Goal: Task Accomplishment & Management: Complete application form

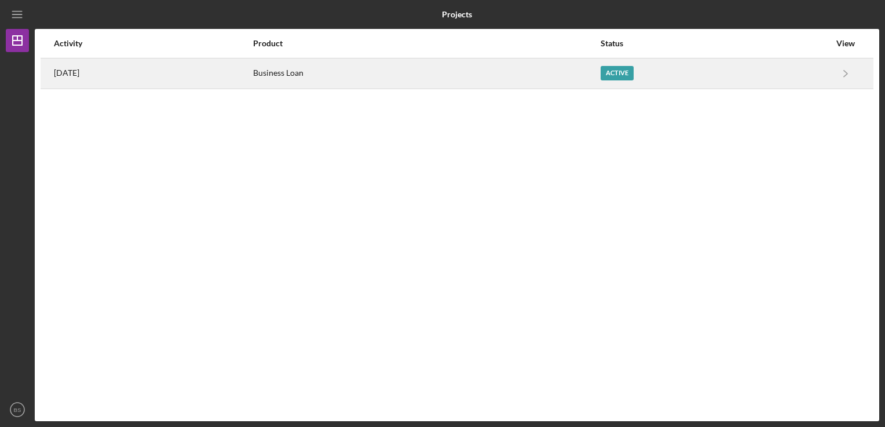
click at [591, 69] on div "Business Loan" at bounding box center [426, 73] width 346 height 29
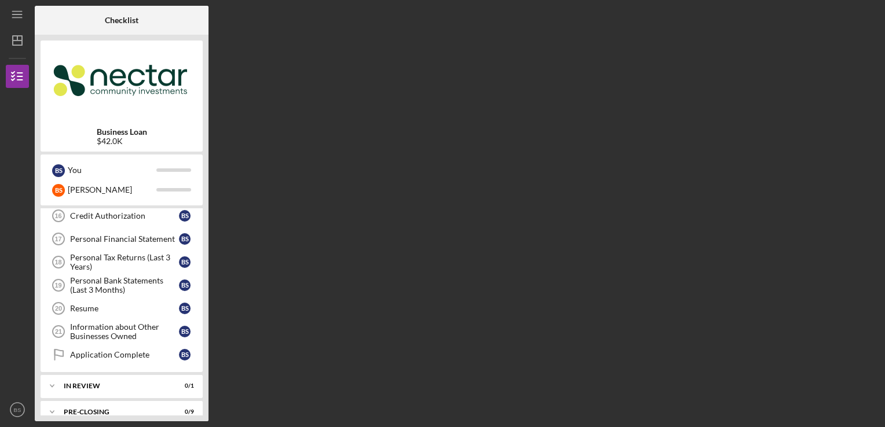
scroll to position [410, 0]
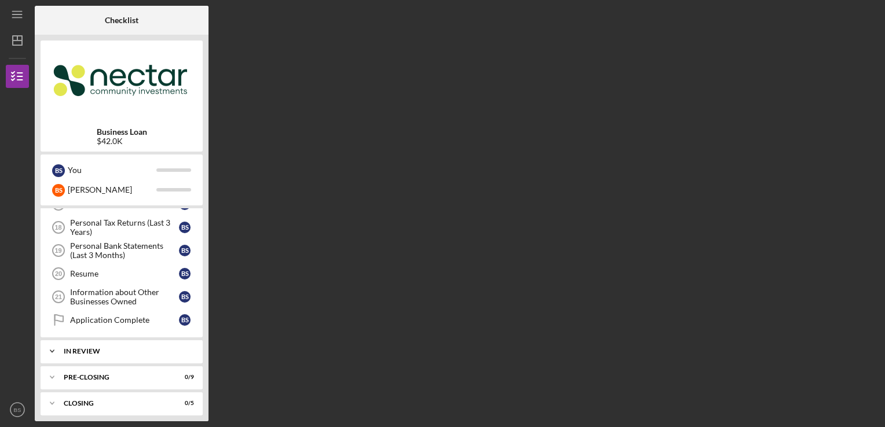
click at [145, 349] on div "In Review" at bounding box center [126, 351] width 125 height 7
click at [148, 349] on div "In Review" at bounding box center [126, 351] width 125 height 7
click at [145, 375] on div "Pre-Closing" at bounding box center [126, 377] width 125 height 7
click at [148, 374] on div "Pre-Closing" at bounding box center [126, 377] width 125 height 7
click at [191, 374] on div "Pre-Closing" at bounding box center [129, 377] width 130 height 7
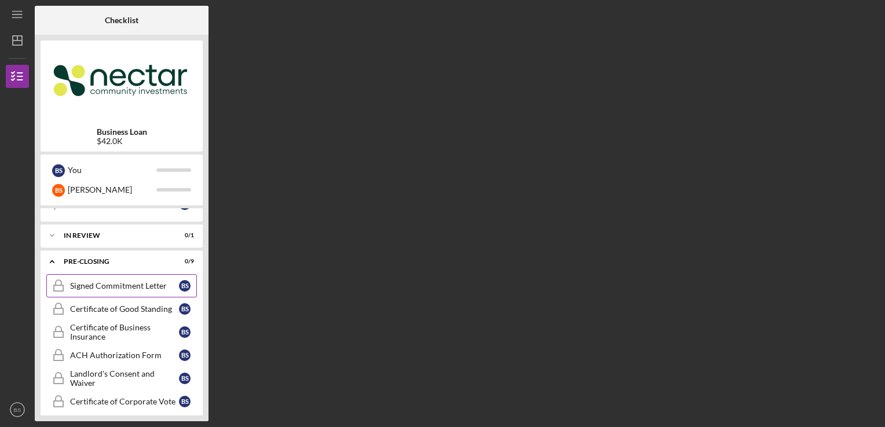
scroll to position [584, 0]
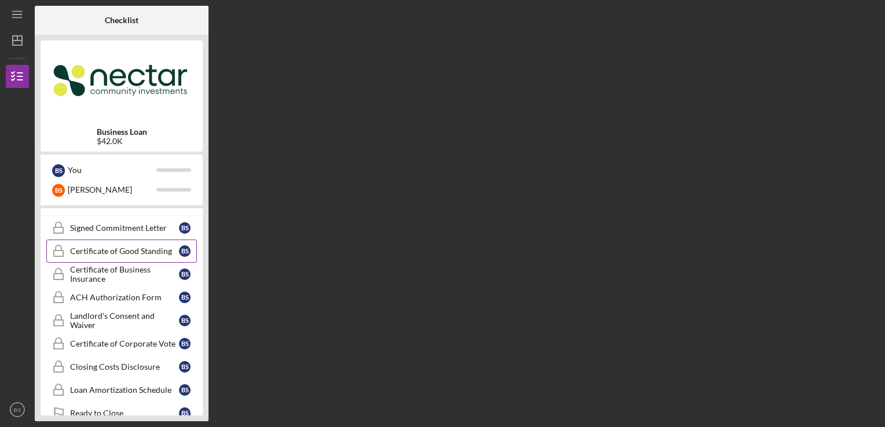
click at [167, 240] on link "Certificate of Good Standing Certificate of Good Standing B S" at bounding box center [121, 251] width 151 height 23
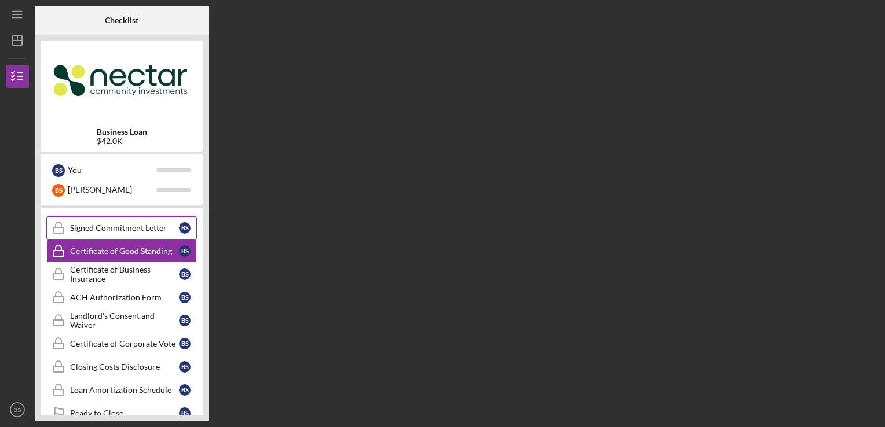
click at [167, 228] on link "Signed Commitment Letter Signed Commitment Letter B S" at bounding box center [121, 228] width 151 height 23
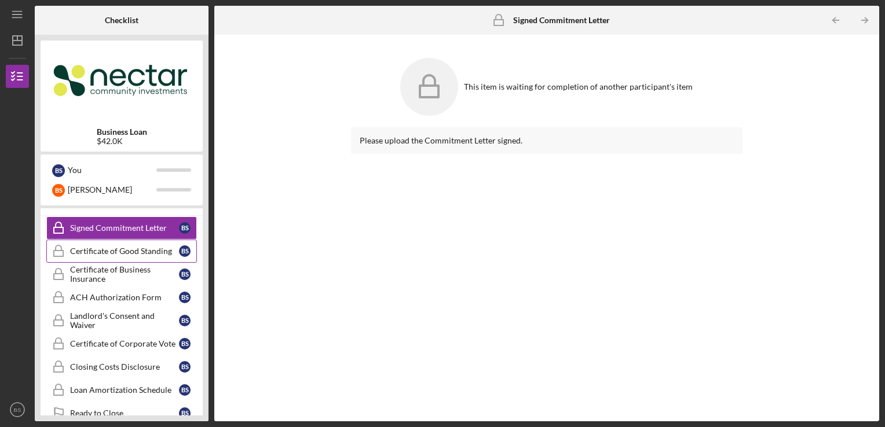
click at [167, 247] on div "Certificate of Good Standing" at bounding box center [124, 251] width 109 height 9
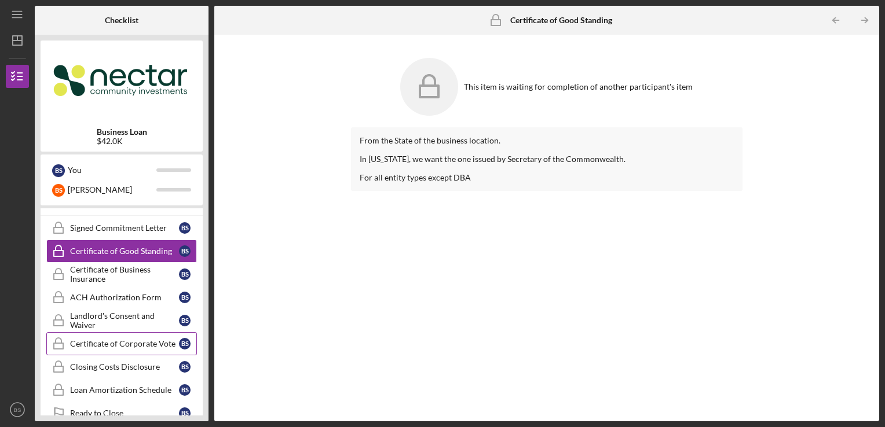
click at [160, 339] on div "Certificate of Corporate Vote" at bounding box center [124, 343] width 109 height 9
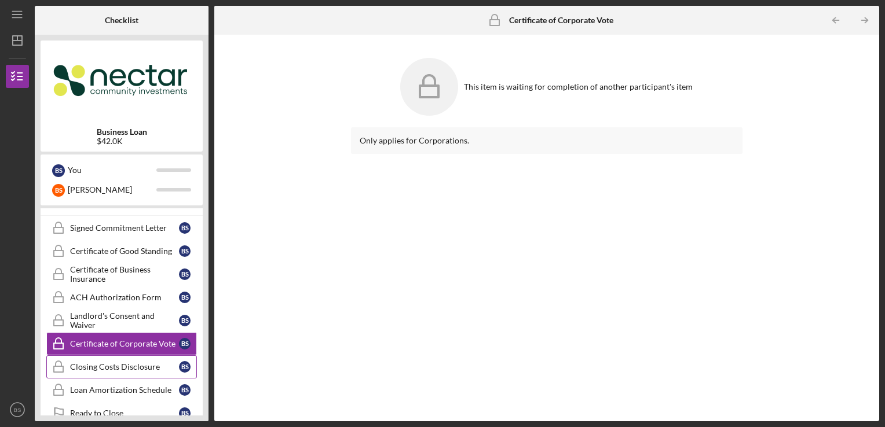
scroll to position [623, 0]
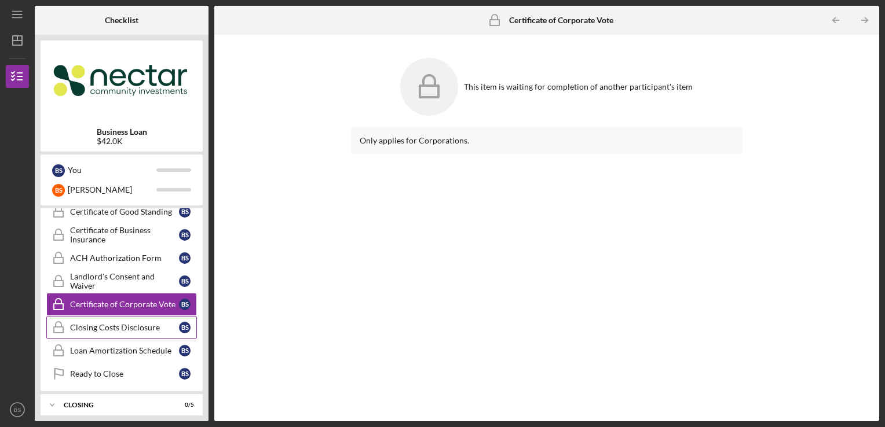
click at [162, 316] on link "Closing Costs Disclosure Closing Costs Disclosure B S" at bounding box center [121, 327] width 151 height 23
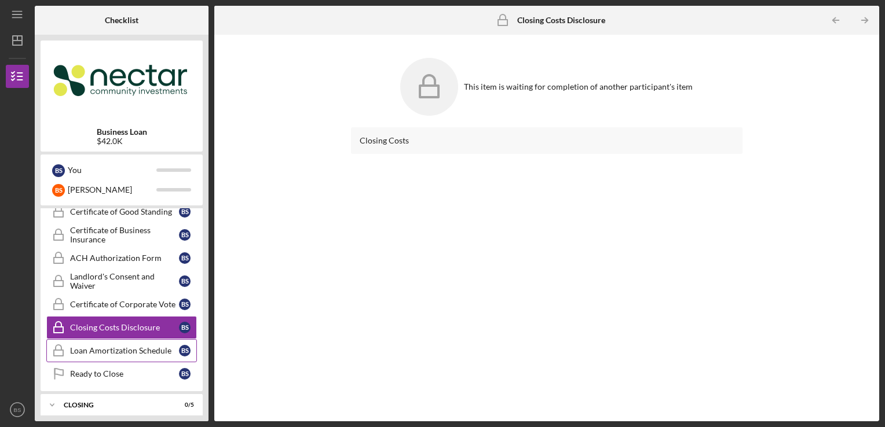
click at [167, 346] on div "Loan Amortization Schedule" at bounding box center [124, 350] width 109 height 9
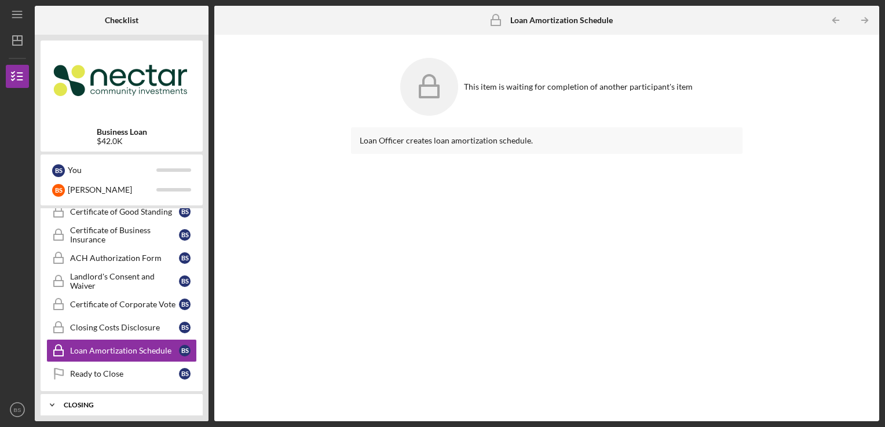
click at [141, 402] on div "Closing" at bounding box center [126, 405] width 125 height 7
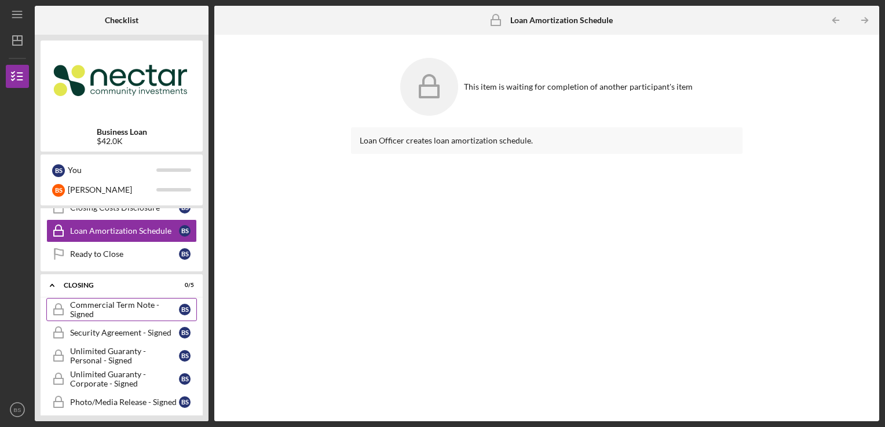
scroll to position [744, 0]
click at [167, 282] on div "Closing" at bounding box center [126, 285] width 125 height 7
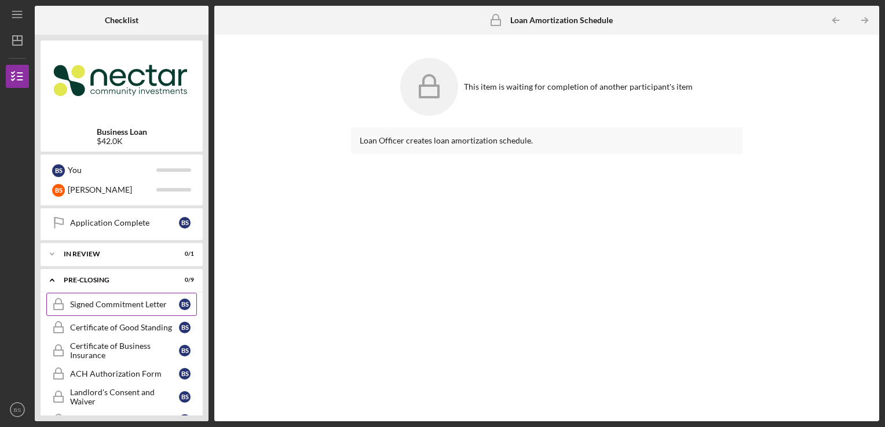
scroll to position [623, 0]
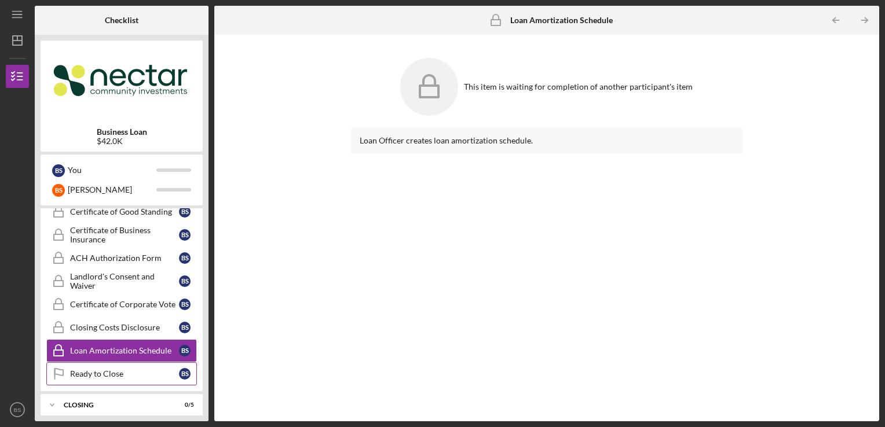
click at [174, 363] on link "Ready to Close Ready to Close B S" at bounding box center [121, 374] width 151 height 23
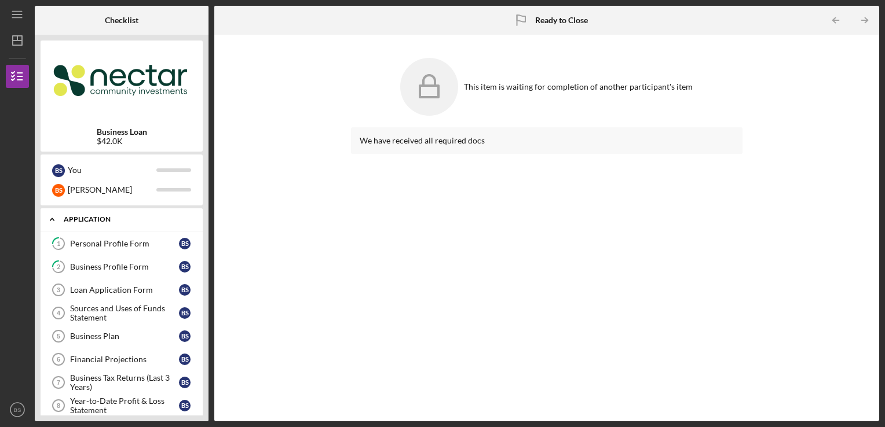
click at [170, 219] on div "Application" at bounding box center [126, 219] width 125 height 7
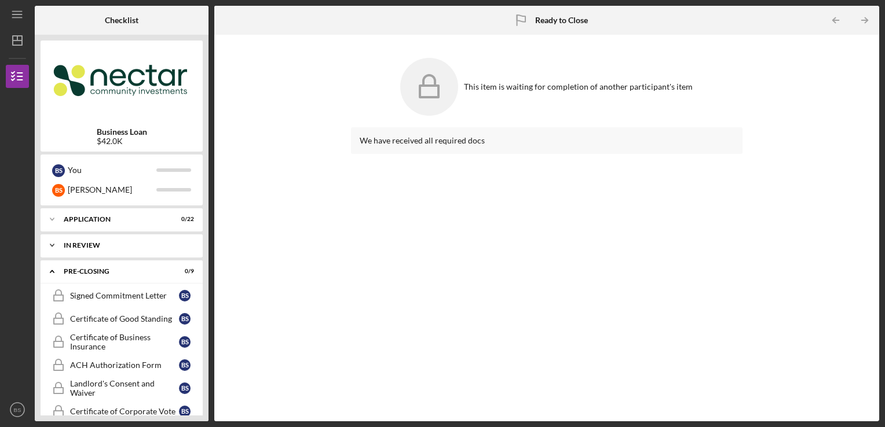
click at [161, 247] on div "In Review" at bounding box center [126, 245] width 125 height 7
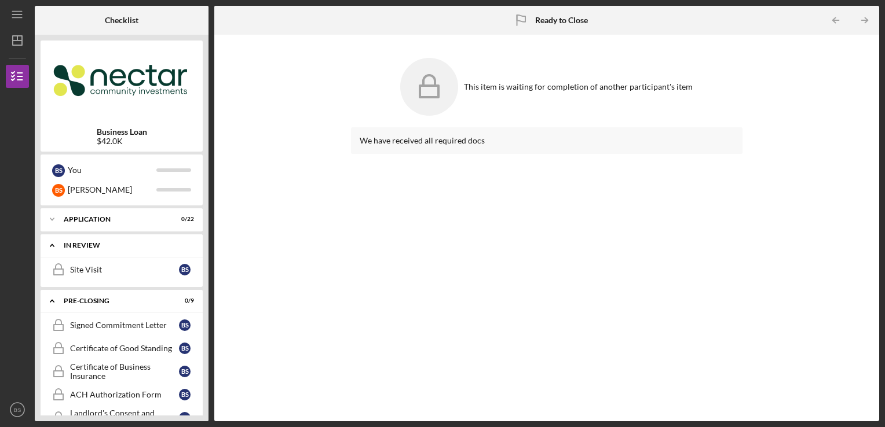
click at [162, 245] on div "In Review" at bounding box center [126, 245] width 125 height 7
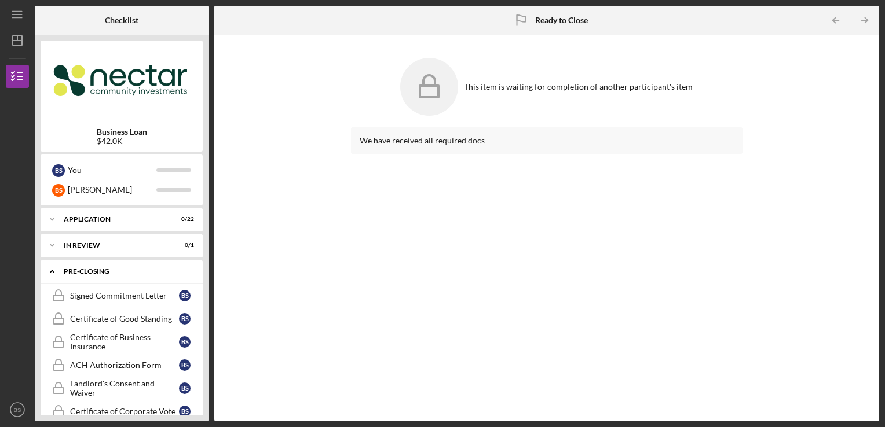
click at [147, 279] on div "Icon/Expander Pre-Closing 0 / 9" at bounding box center [122, 272] width 162 height 24
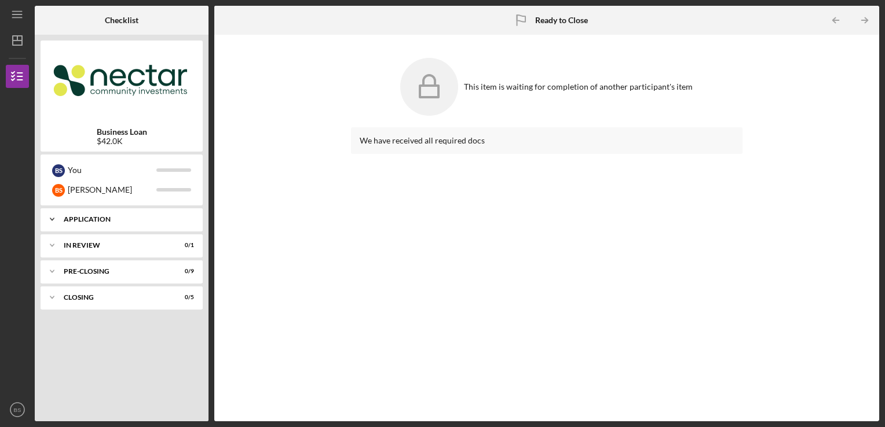
click at [175, 225] on div "Icon/Expander Application 0 / 22" at bounding box center [122, 219] width 162 height 23
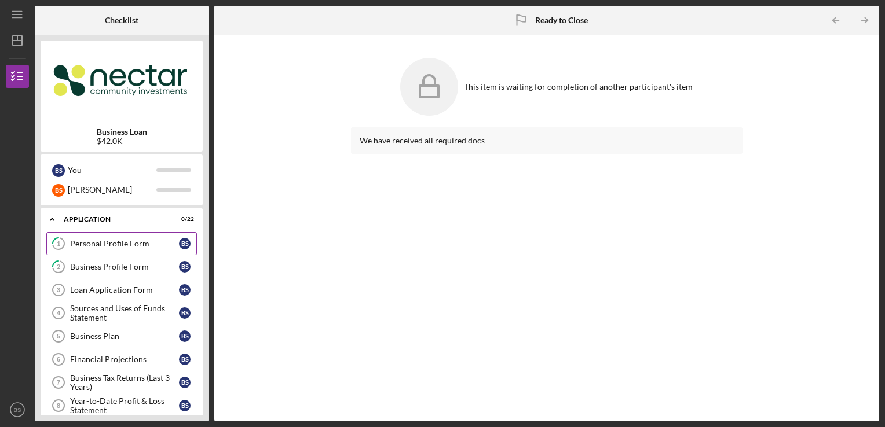
click at [154, 243] on div "Personal Profile Form" at bounding box center [124, 243] width 109 height 9
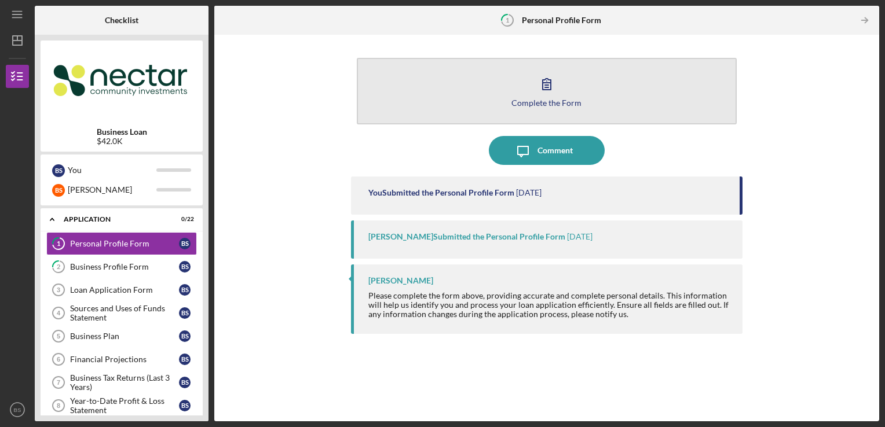
click at [558, 107] on button "Complete the Form Form" at bounding box center [547, 91] width 381 height 67
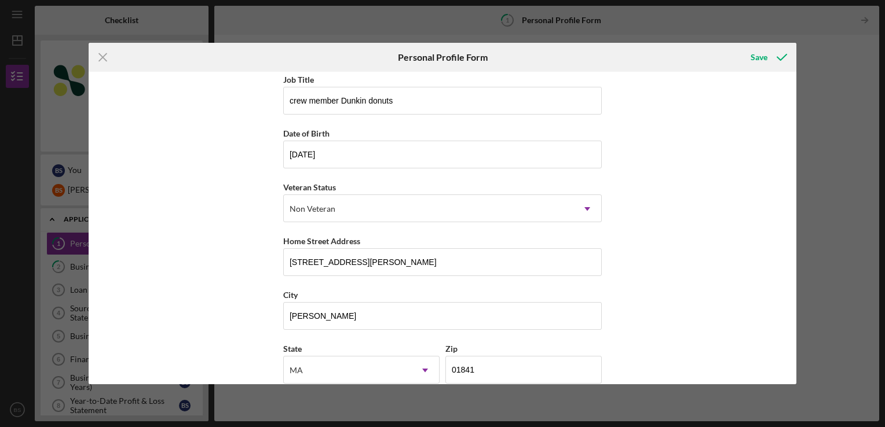
scroll to position [127, 0]
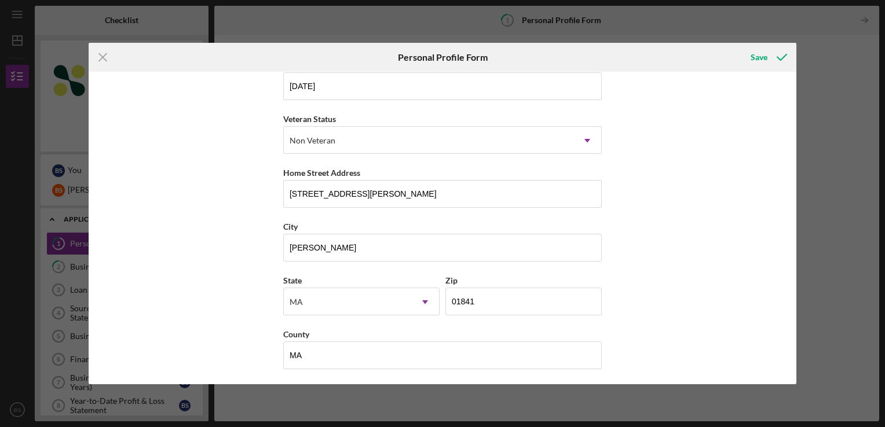
click at [792, 45] on div "Save" at bounding box center [767, 57] width 57 height 29
click at [781, 57] on icon "submit" at bounding box center [782, 57] width 29 height 29
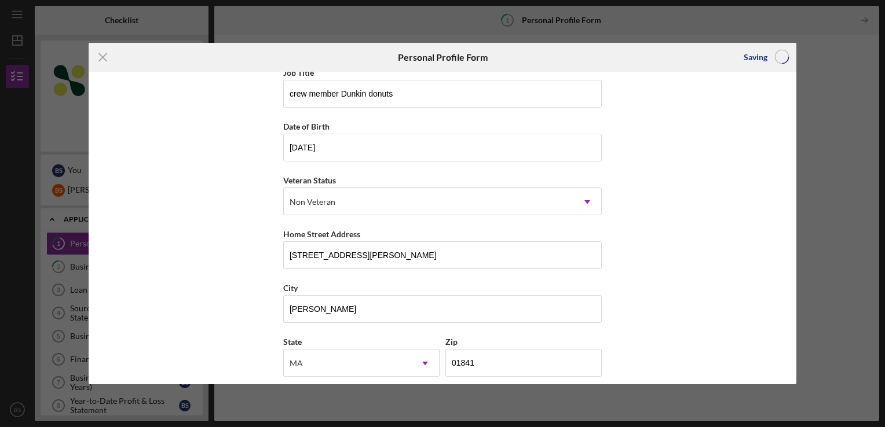
scroll to position [0, 0]
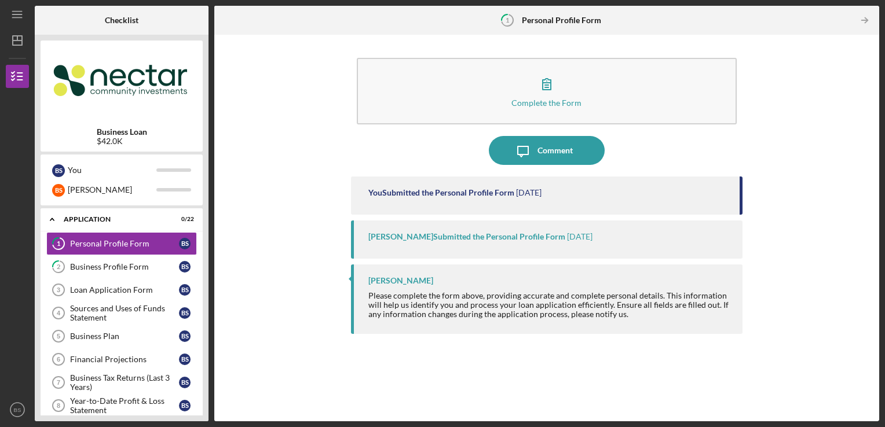
click at [465, 235] on div "[PERSON_NAME] Submitted the Personal Profile Form" at bounding box center [466, 236] width 197 height 9
click at [560, 159] on div "Comment" at bounding box center [555, 150] width 35 height 29
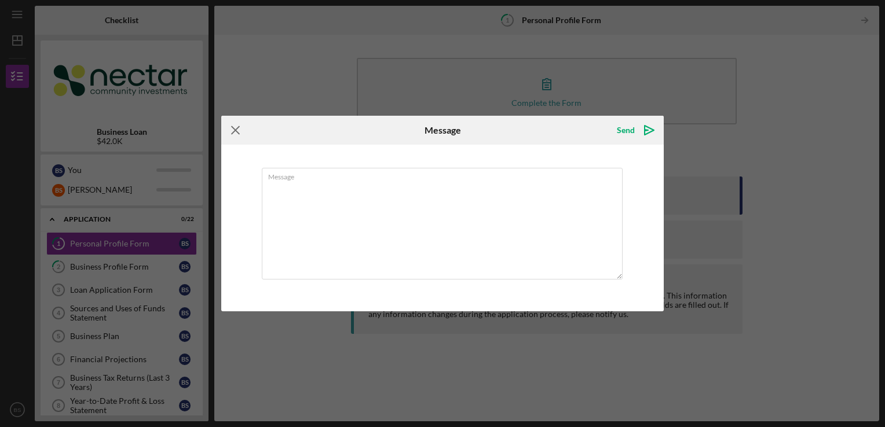
click at [232, 131] on icon "Icon/Menu Close" at bounding box center [235, 130] width 29 height 29
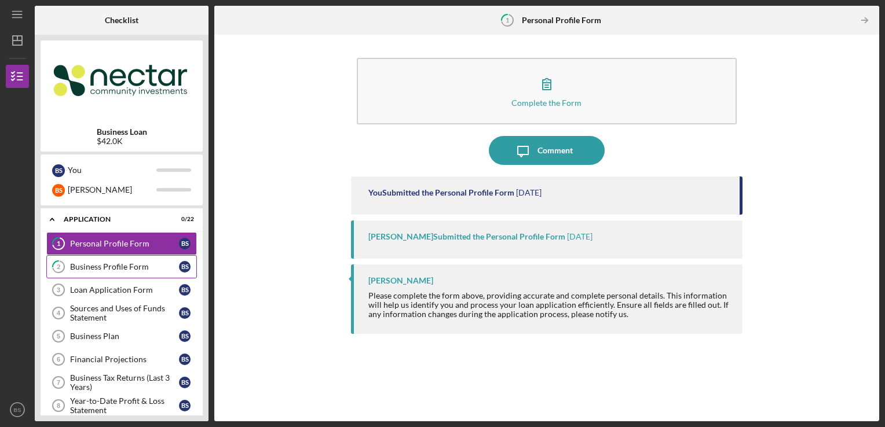
click at [154, 261] on link "2 Business Profile Form B S" at bounding box center [121, 266] width 151 height 23
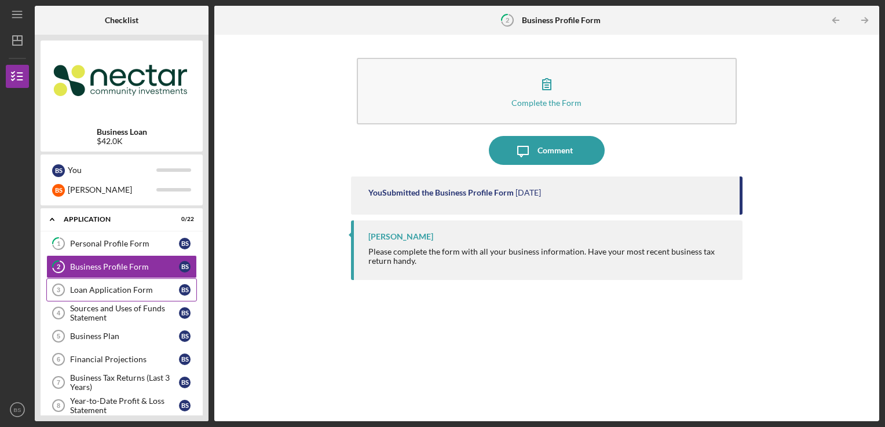
click at [131, 280] on link "Loan Application Form 3 Loan Application Form B S" at bounding box center [121, 290] width 151 height 23
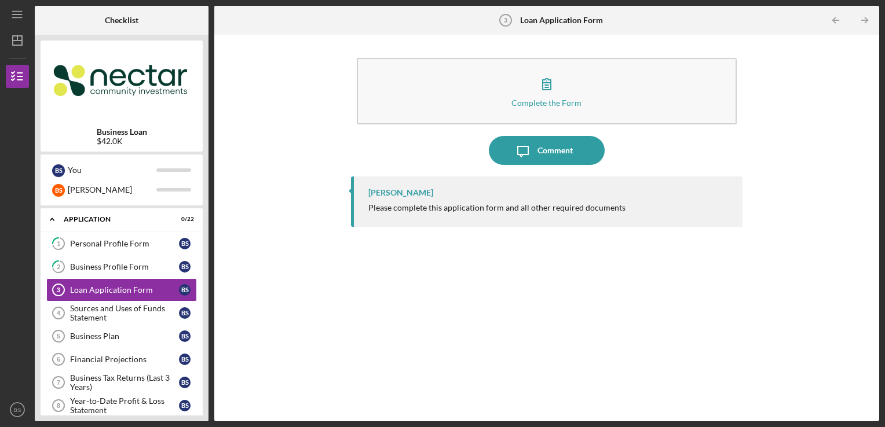
click at [514, 210] on div "Please complete this application form and all other required documents" at bounding box center [496, 207] width 257 height 9
click at [132, 130] on b "Business Loan" at bounding box center [122, 131] width 50 height 9
